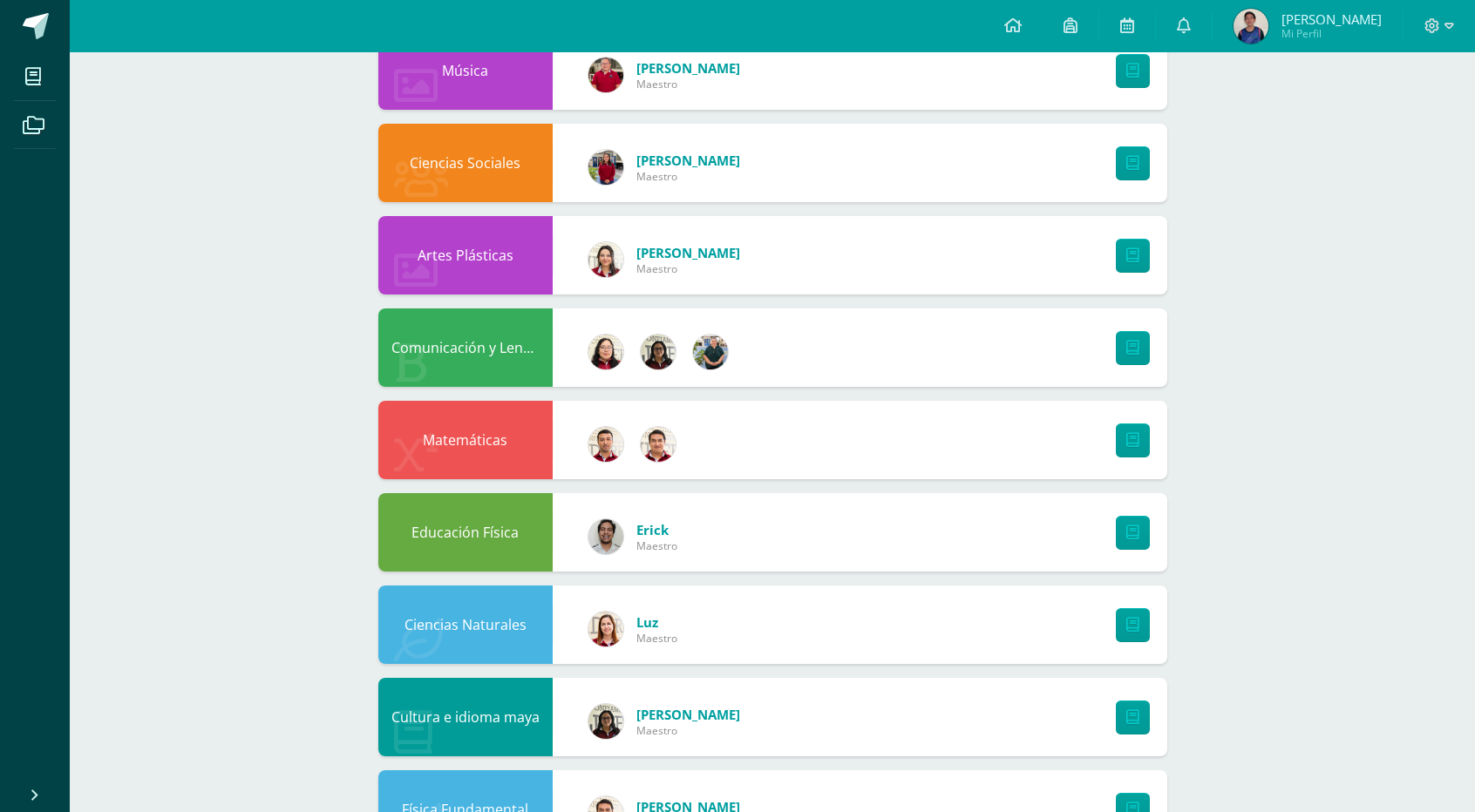
scroll to position [154, 0]
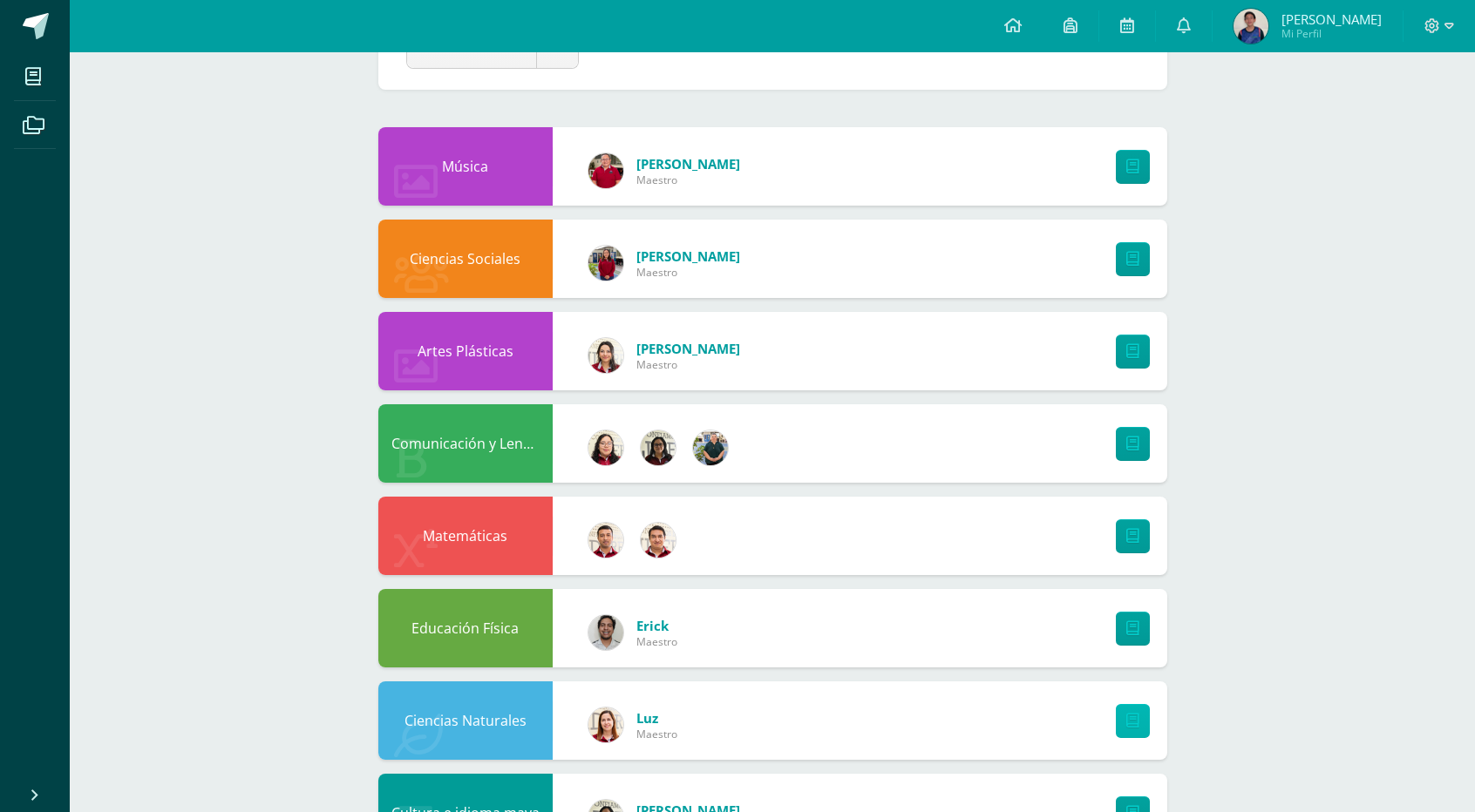
click at [1122, 722] on link at bounding box center [1132, 721] width 34 height 34
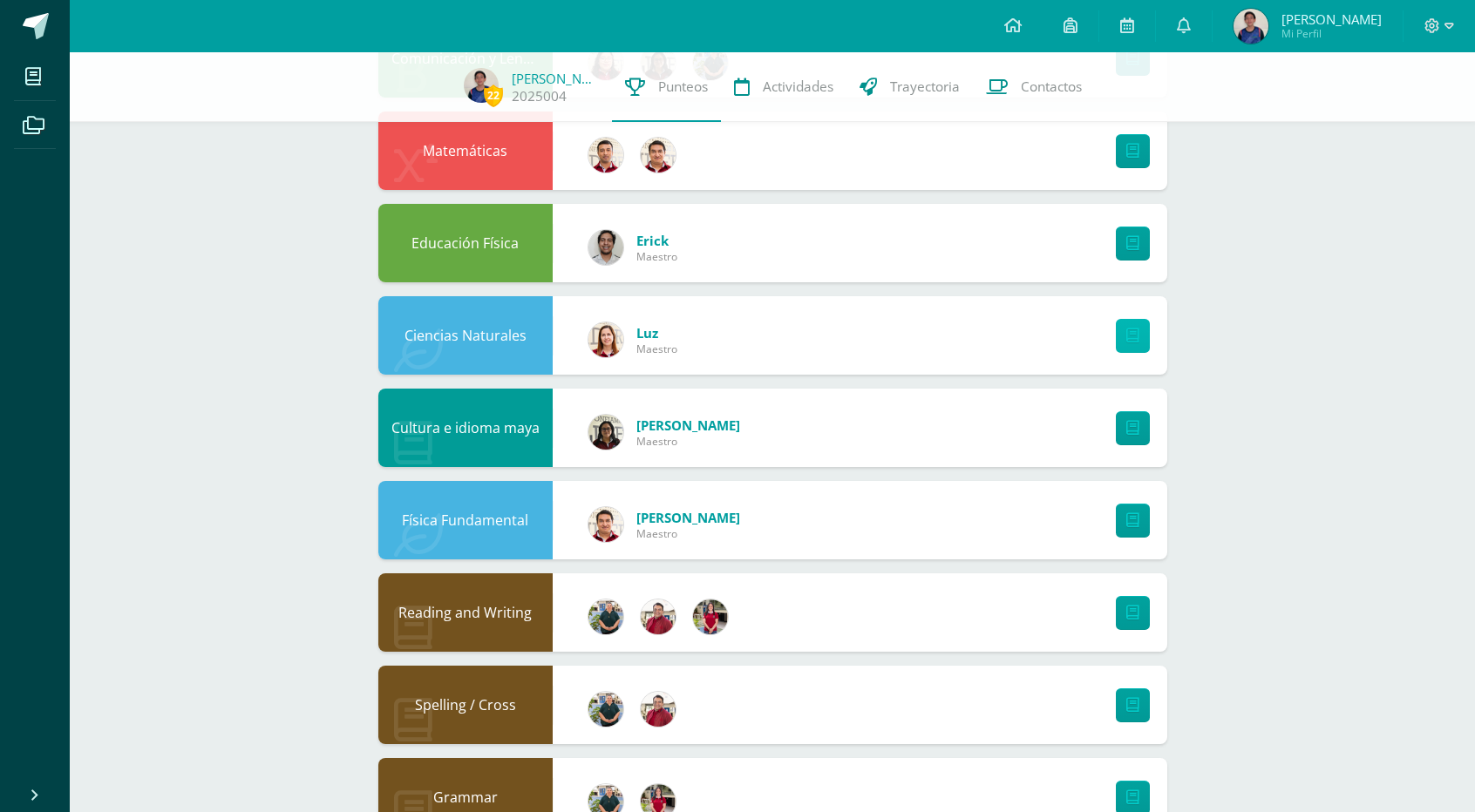
scroll to position [537, 0]
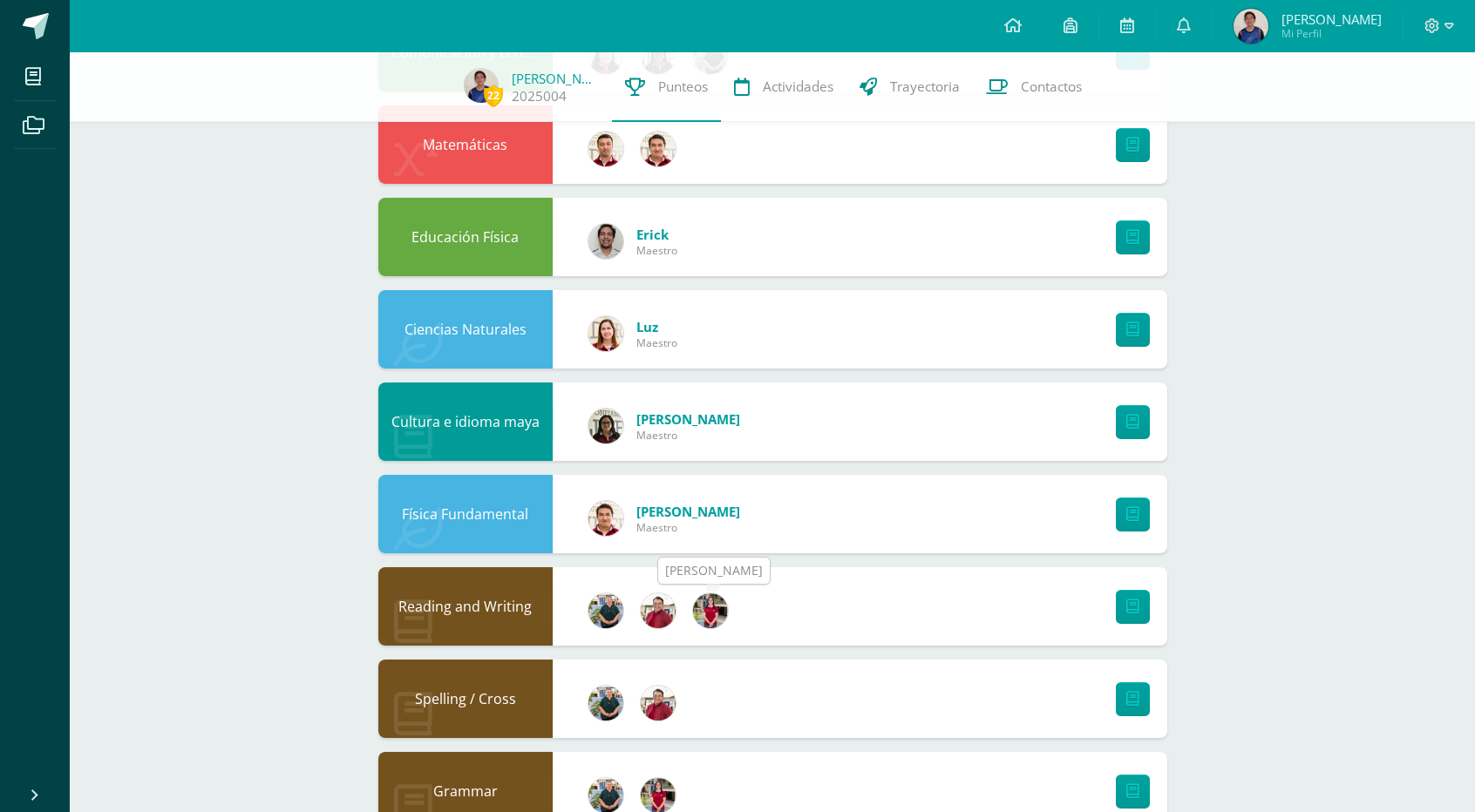
click at [720, 618] on img at bounding box center [710, 611] width 34 height 34
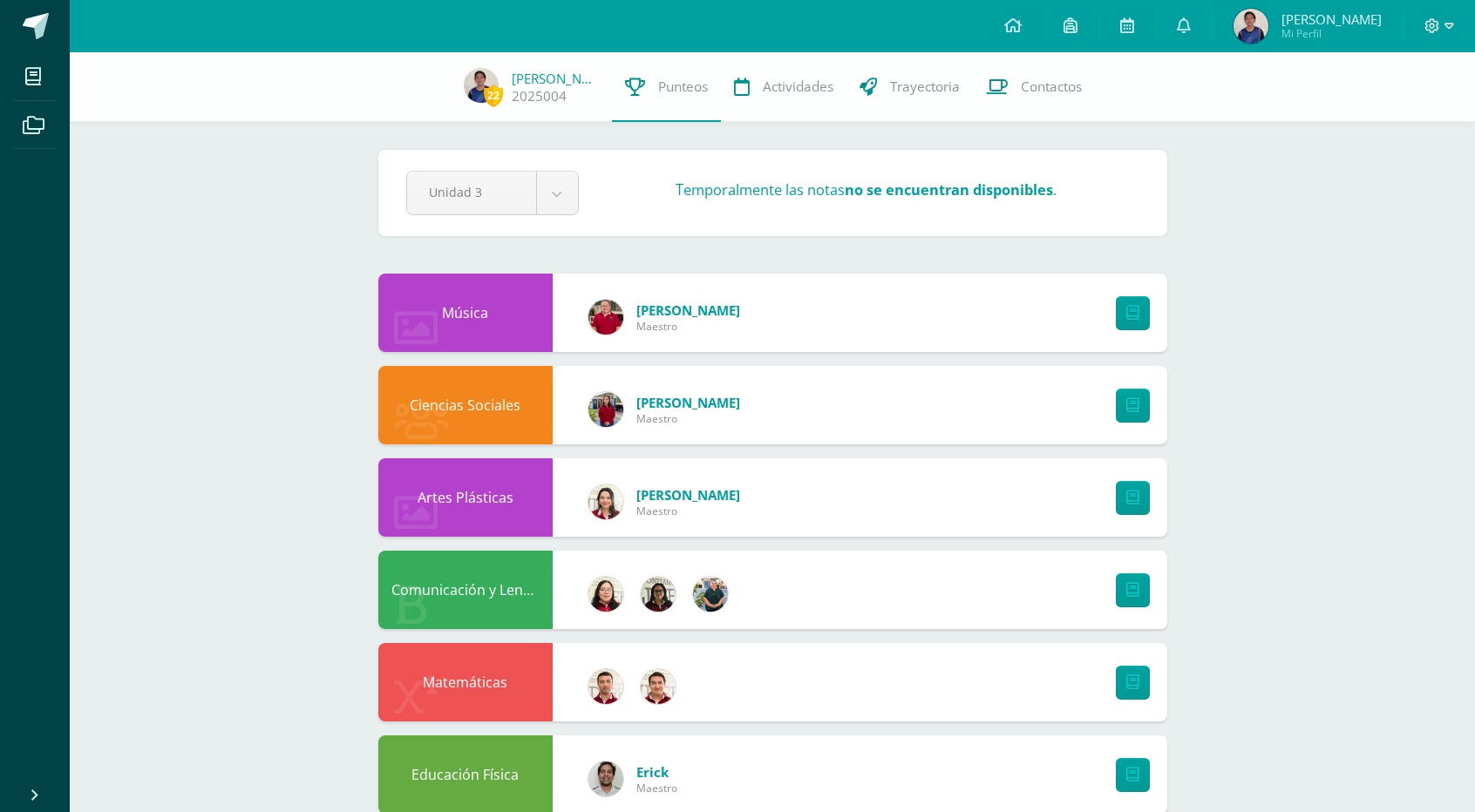
scroll to position [537, 0]
